Goal: Task Accomplishment & Management: Use online tool/utility

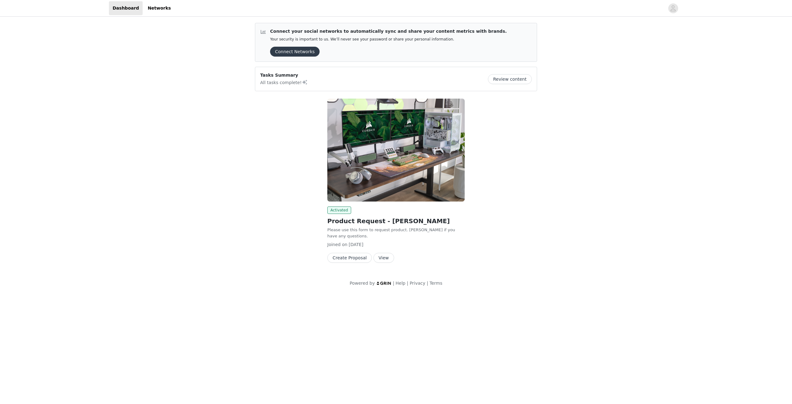
click at [357, 253] on button "Create Proposal" at bounding box center [349, 258] width 45 height 10
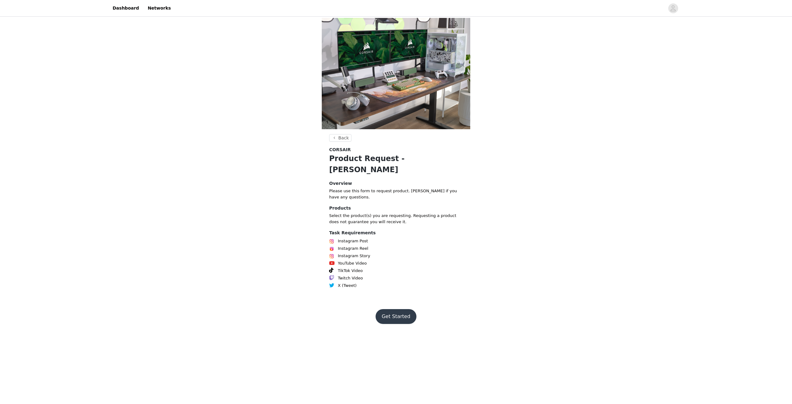
click at [406, 309] on button "Get Started" at bounding box center [396, 316] width 41 height 15
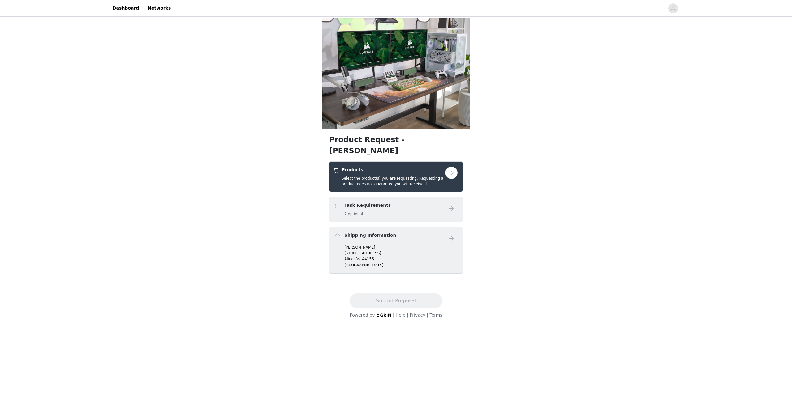
click at [453, 167] on button "button" at bounding box center [451, 173] width 12 height 12
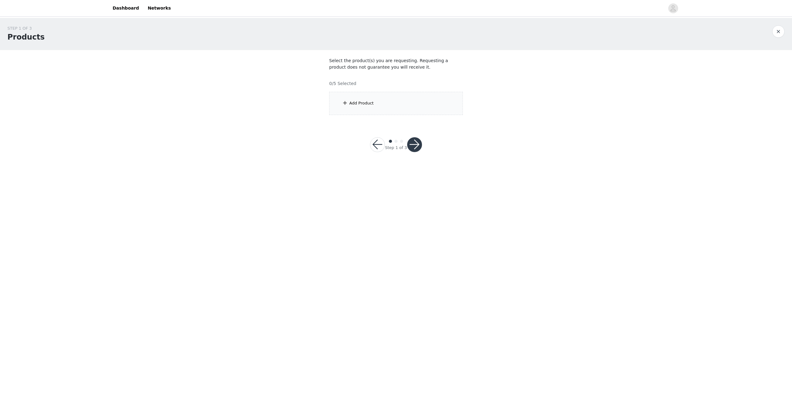
click at [384, 109] on div "Add Product" at bounding box center [396, 103] width 134 height 23
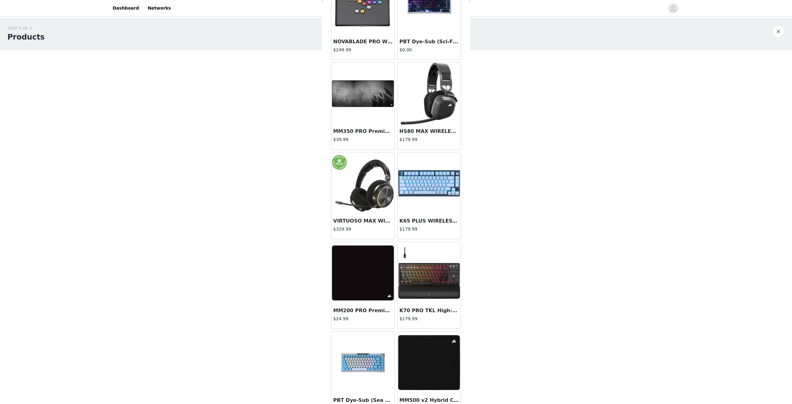
scroll to position [542, 0]
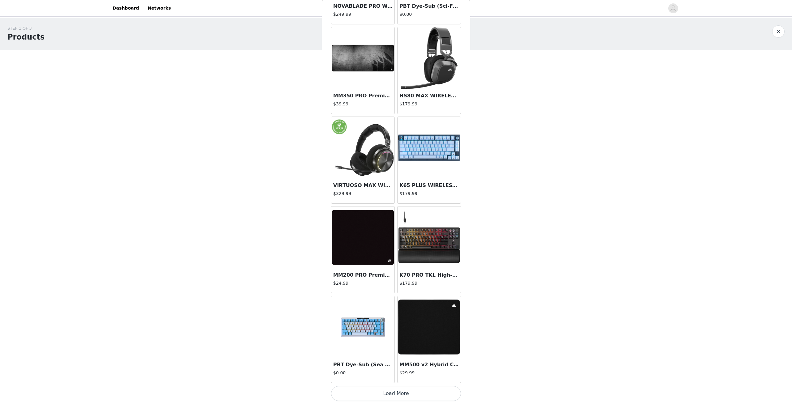
click at [399, 395] on button "Load More" at bounding box center [396, 393] width 130 height 15
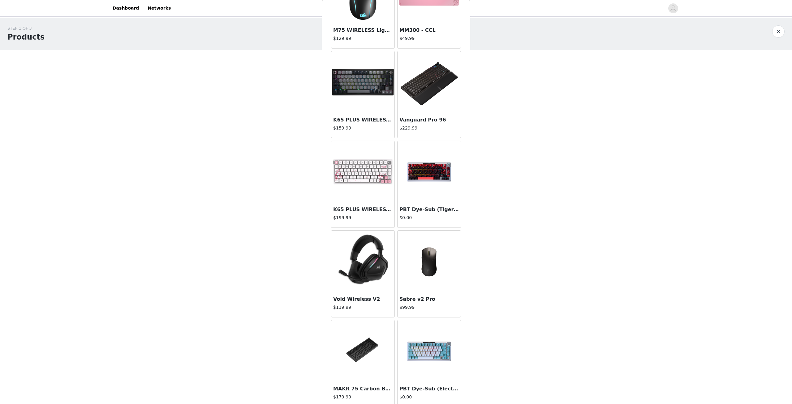
scroll to position [1439, 0]
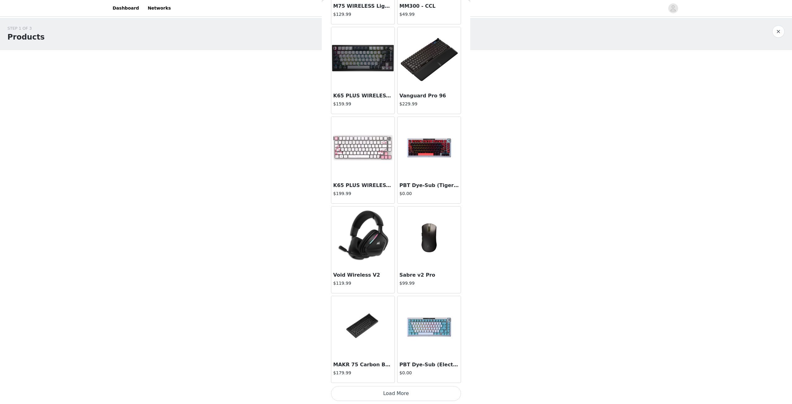
click at [394, 393] on button "Load More" at bounding box center [396, 393] width 130 height 15
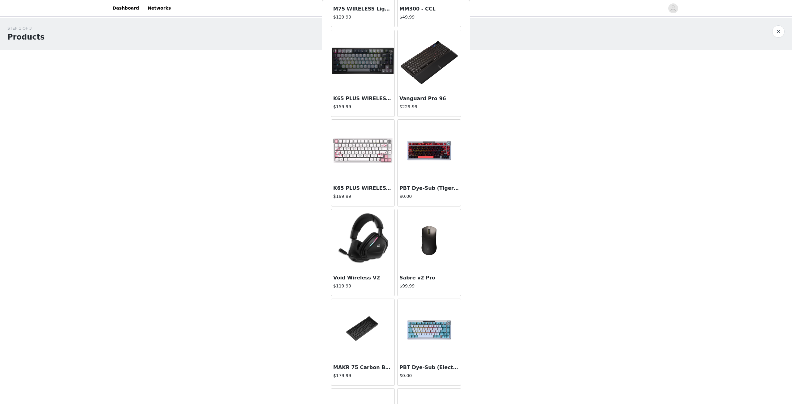
click at [202, 152] on div "STEP 1 OF 3 Products Select the product(s) you are requesting. Requesting a pro…" at bounding box center [396, 92] width 792 height 149
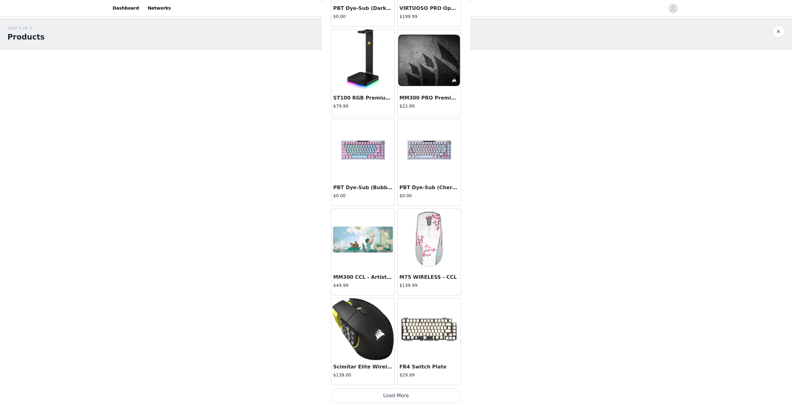
scroll to position [2336, 0]
